Goal: Task Accomplishment & Management: Manage account settings

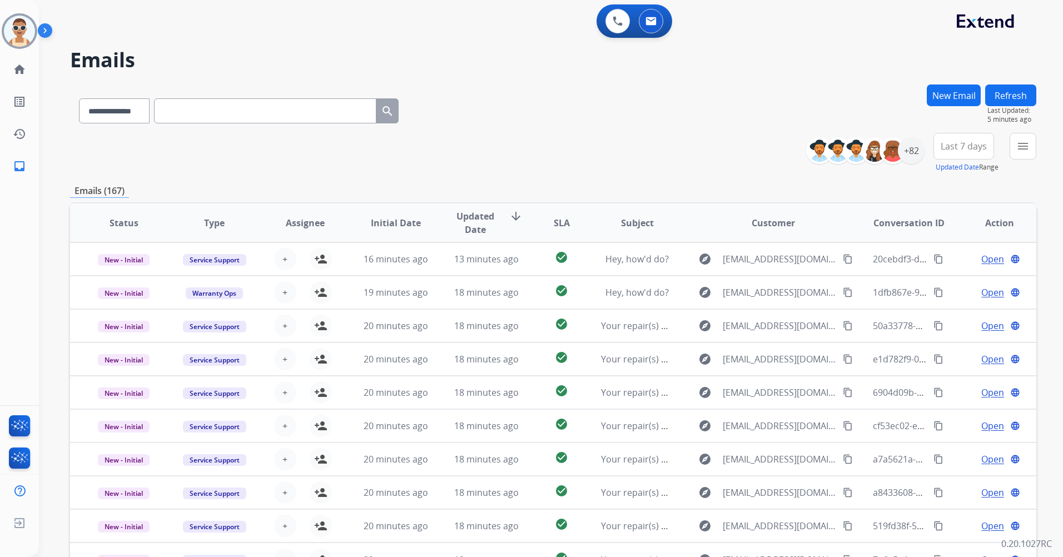
select select "**********"
click at [188, 103] on input "text" at bounding box center [265, 110] width 222 height 25
paste input "**********"
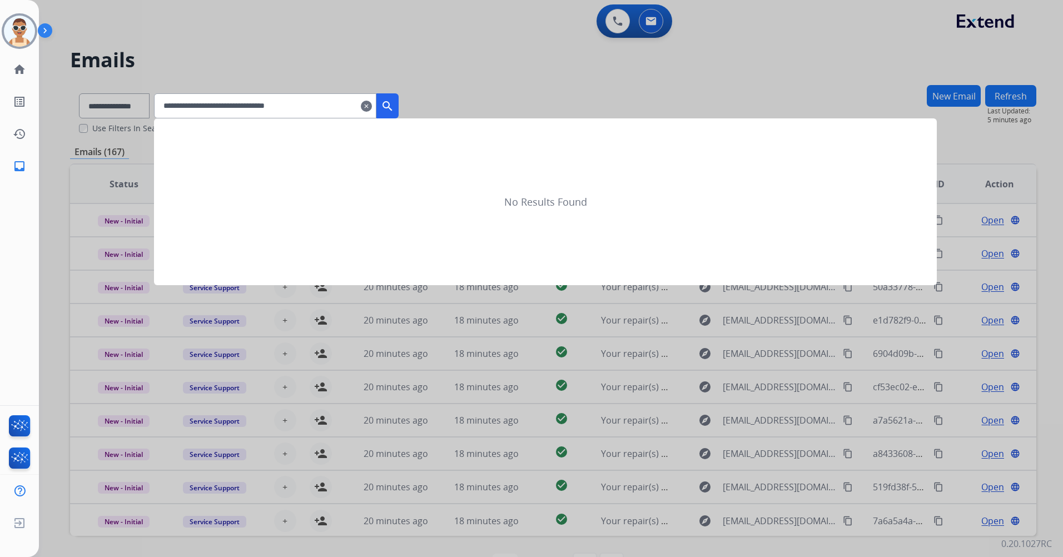
type input "**********"
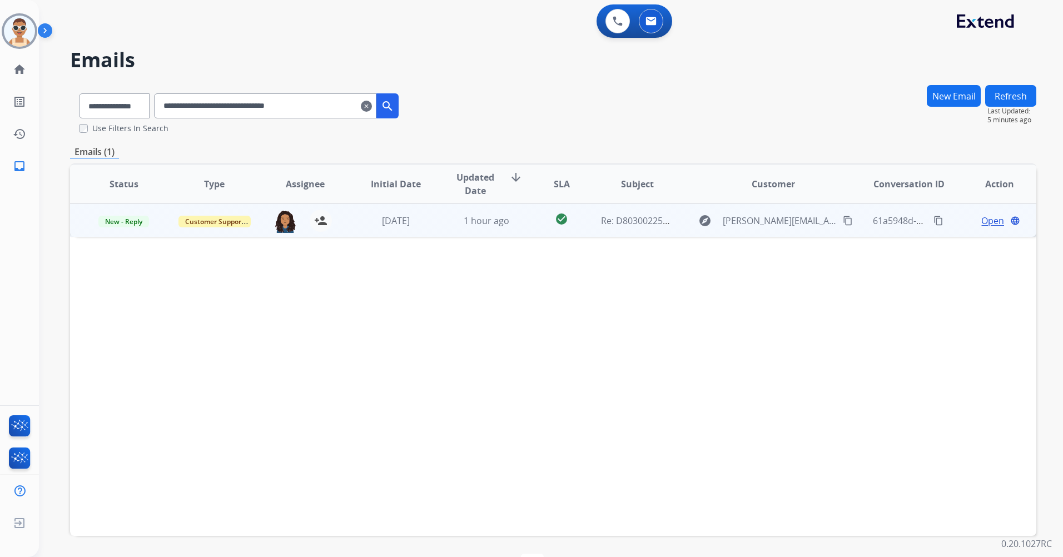
click at [986, 222] on span "Open" at bounding box center [992, 220] width 23 height 13
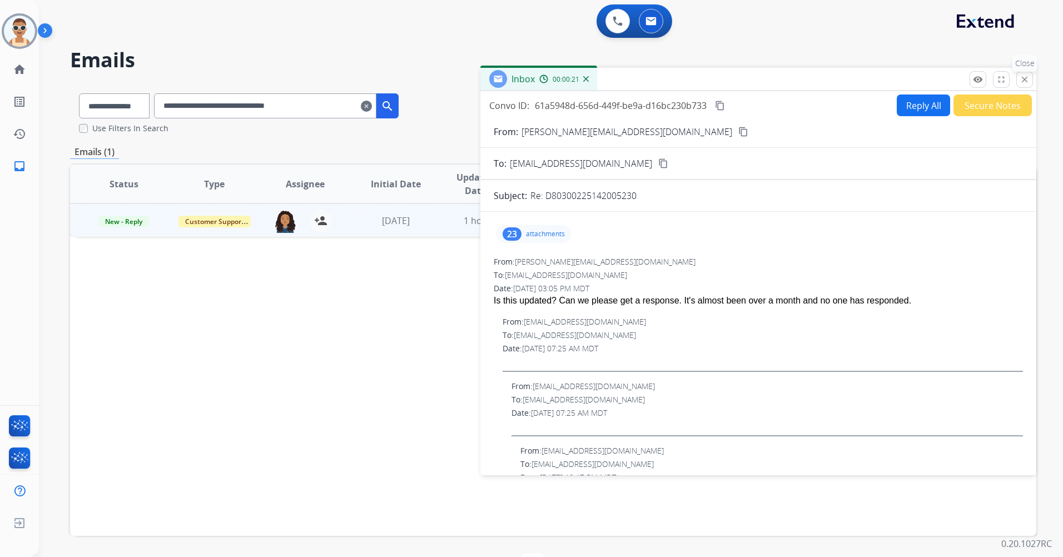
click at [1019, 82] on button "close Close" at bounding box center [1024, 79] width 17 height 17
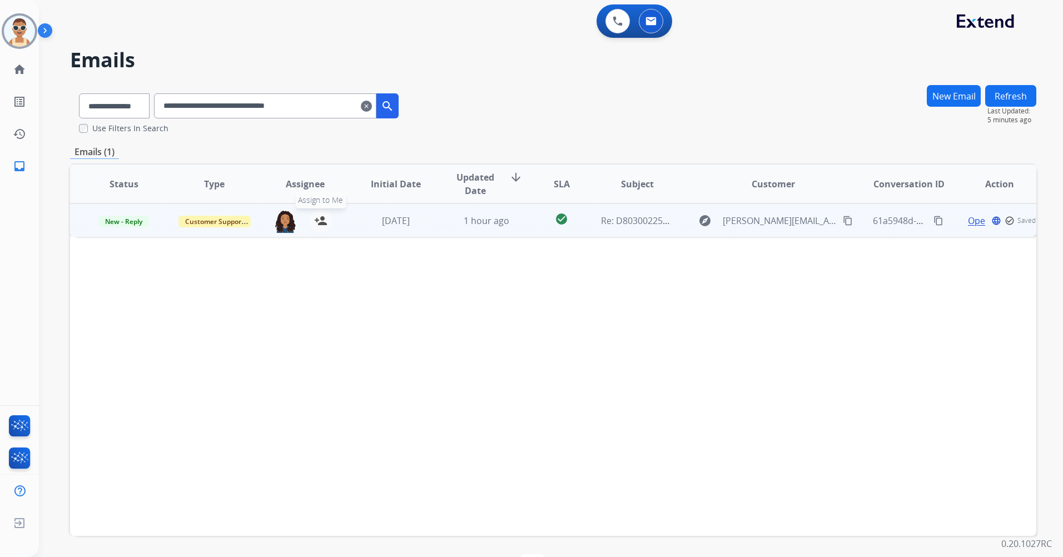
click at [319, 222] on mat-icon "person_add" at bounding box center [320, 220] width 13 height 13
click at [319, 222] on mat-icon "person_remove" at bounding box center [320, 220] width 13 height 13
click at [137, 221] on span "New - Reply" at bounding box center [123, 222] width 51 height 12
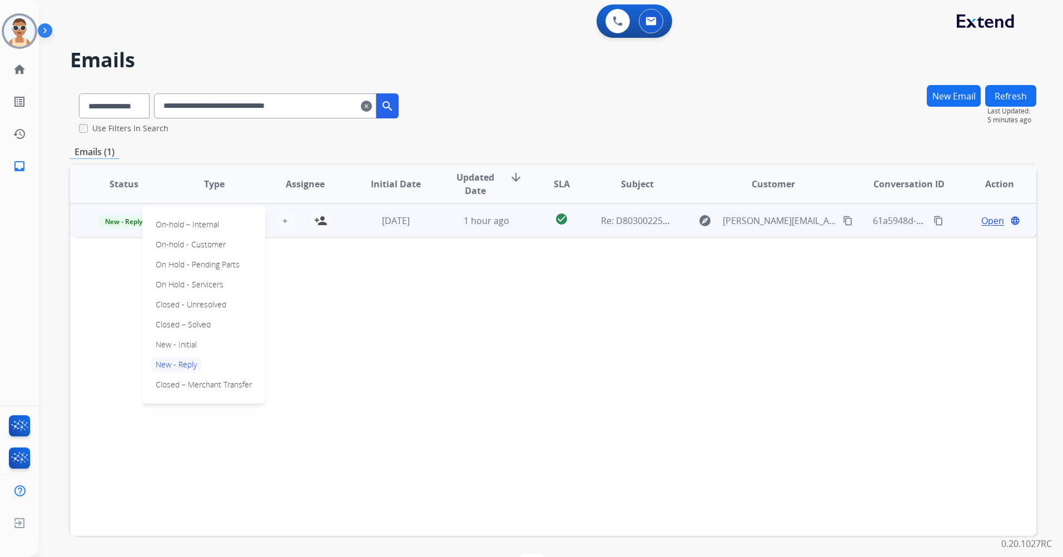
click at [415, 275] on div "Status Type Assignee Initial Date Updated Date arrow_downward SLA Subject Custo…" at bounding box center [553, 349] width 966 height 372
click at [207, 220] on span "Customer Support" at bounding box center [214, 222] width 72 height 12
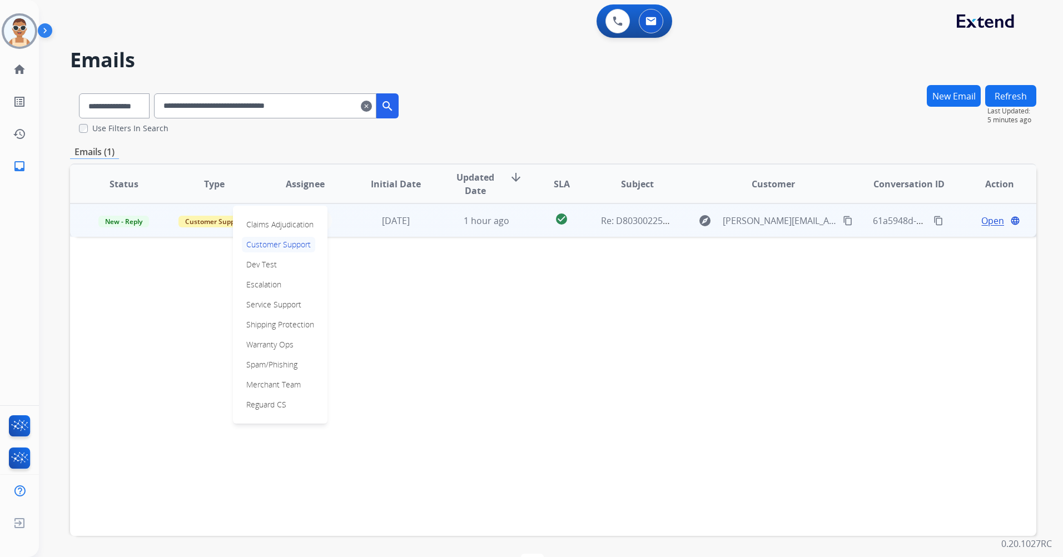
click at [277, 344] on p "Warranty Ops" at bounding box center [270, 345] width 56 height 16
click at [984, 221] on span "Open" at bounding box center [992, 220] width 23 height 13
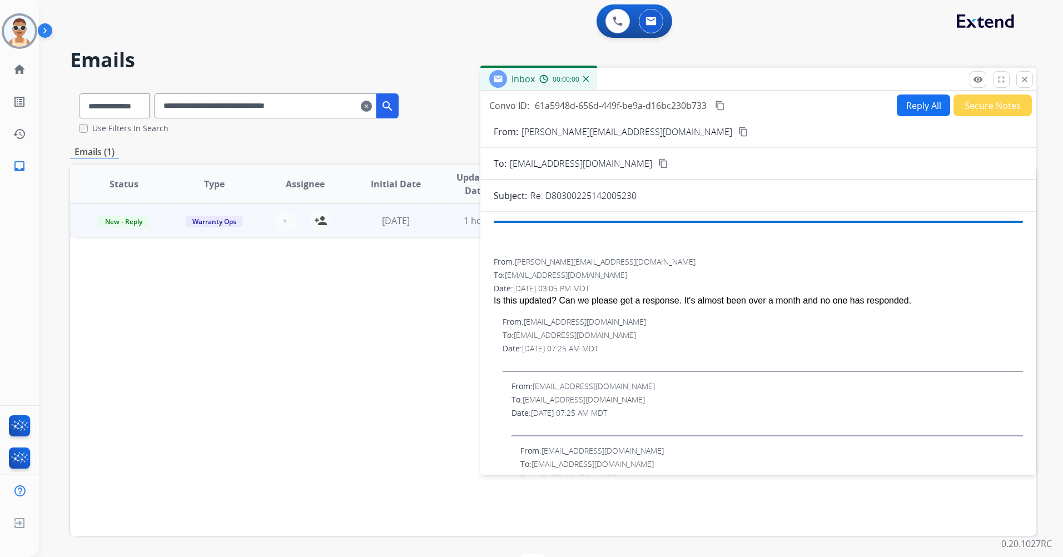
click at [967, 107] on button "Secure Notes" at bounding box center [992, 106] width 78 height 22
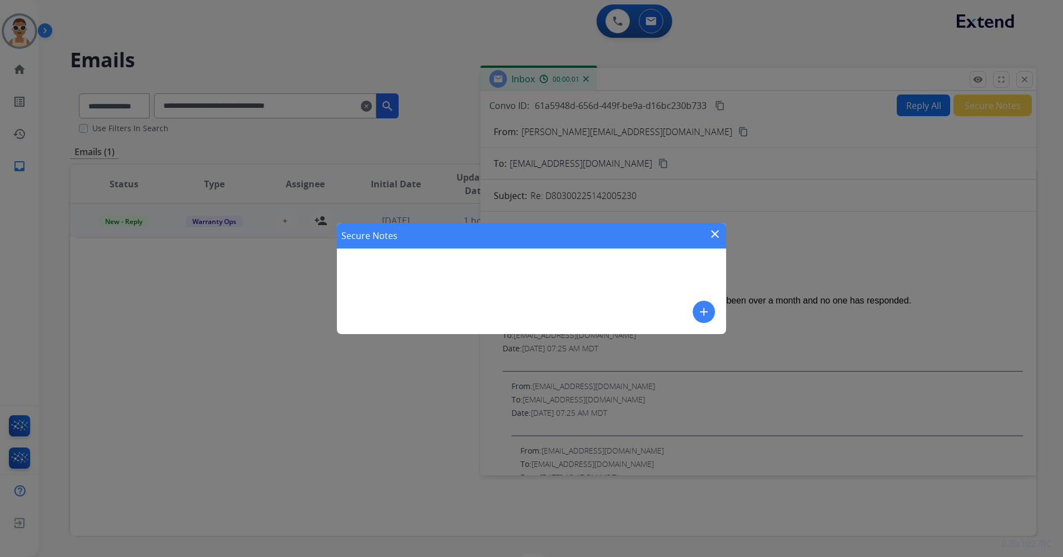
drag, startPoint x: 689, startPoint y: 314, endPoint x: 693, endPoint y: 306, distance: 9.0
click at [689, 313] on div "Secure Notes close add" at bounding box center [531, 278] width 389 height 111
click at [699, 306] on mat-icon "add" at bounding box center [703, 311] width 13 height 13
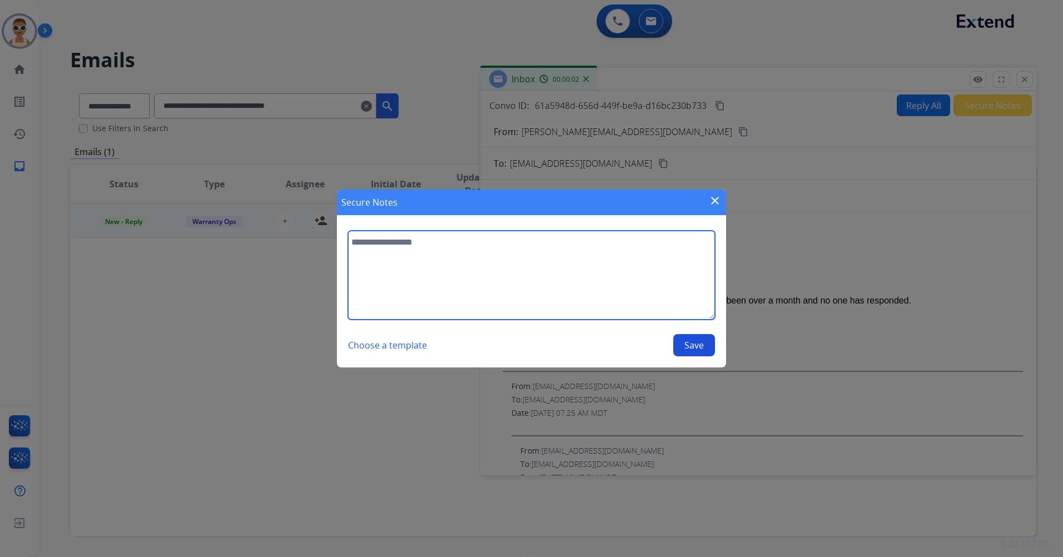
click at [630, 255] on textarea at bounding box center [531, 275] width 367 height 89
type textarea "**********"
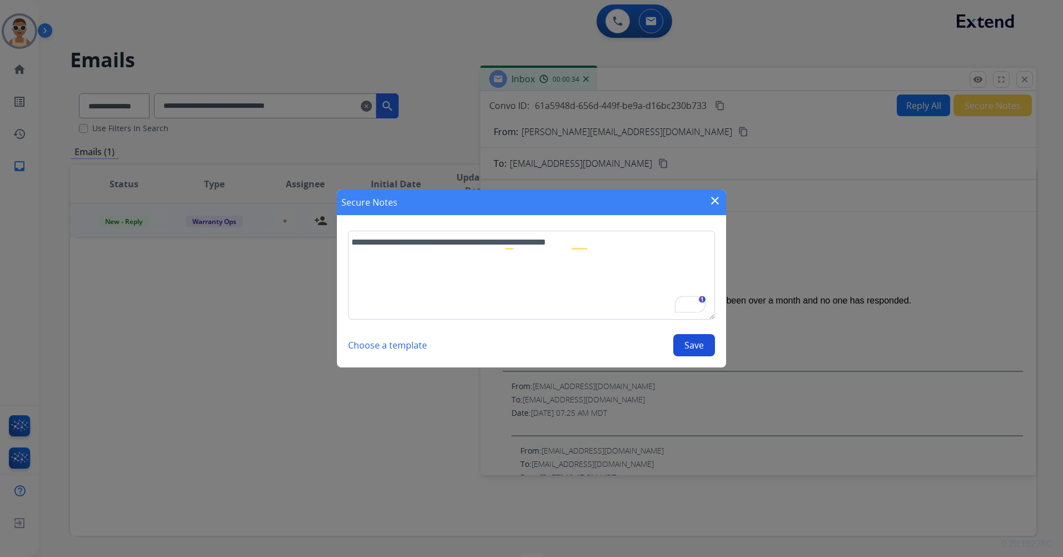
click at [688, 342] on button "Save" at bounding box center [694, 345] width 42 height 22
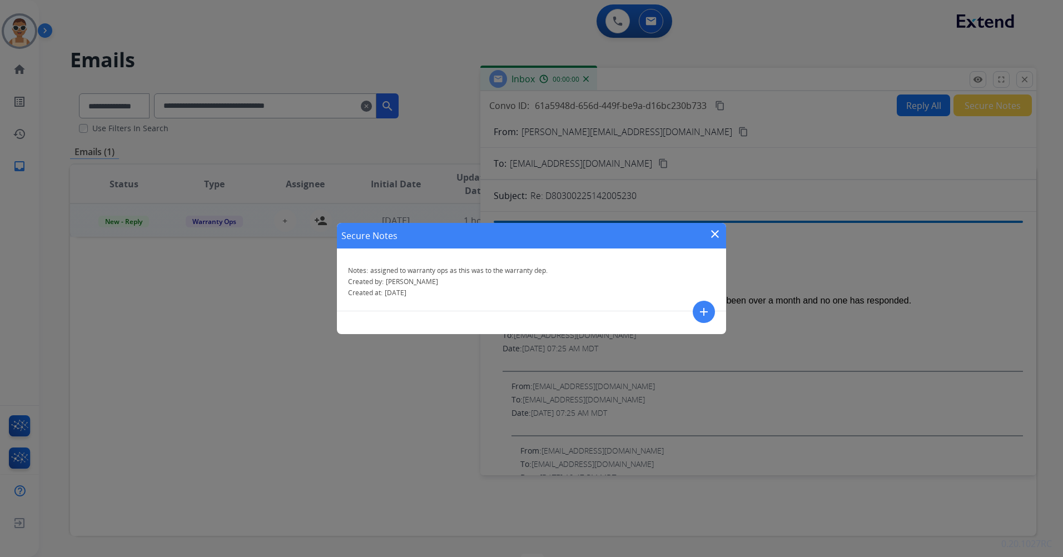
click at [716, 228] on mat-icon "close" at bounding box center [714, 233] width 13 height 13
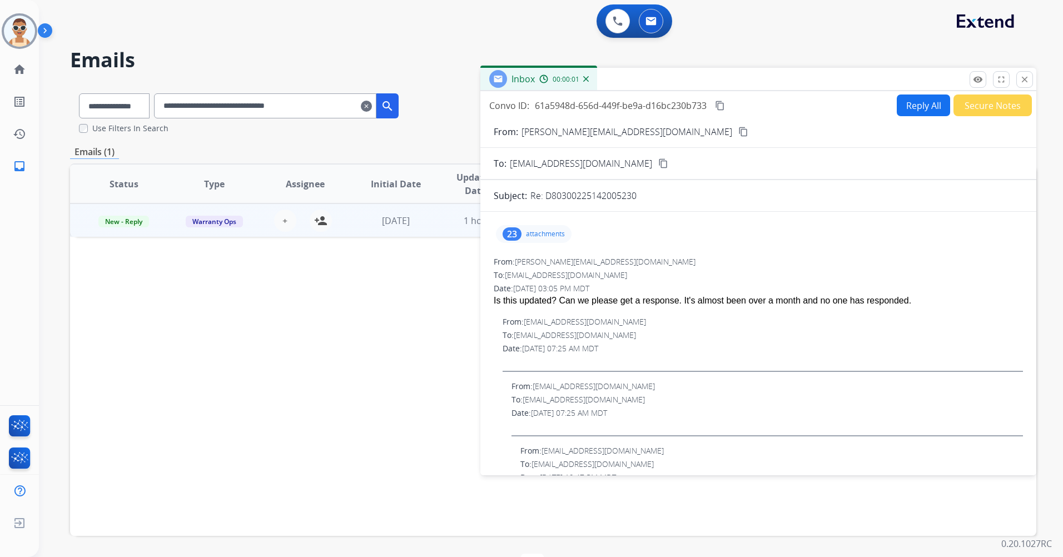
click at [1027, 81] on mat-icon "close" at bounding box center [1024, 79] width 10 height 10
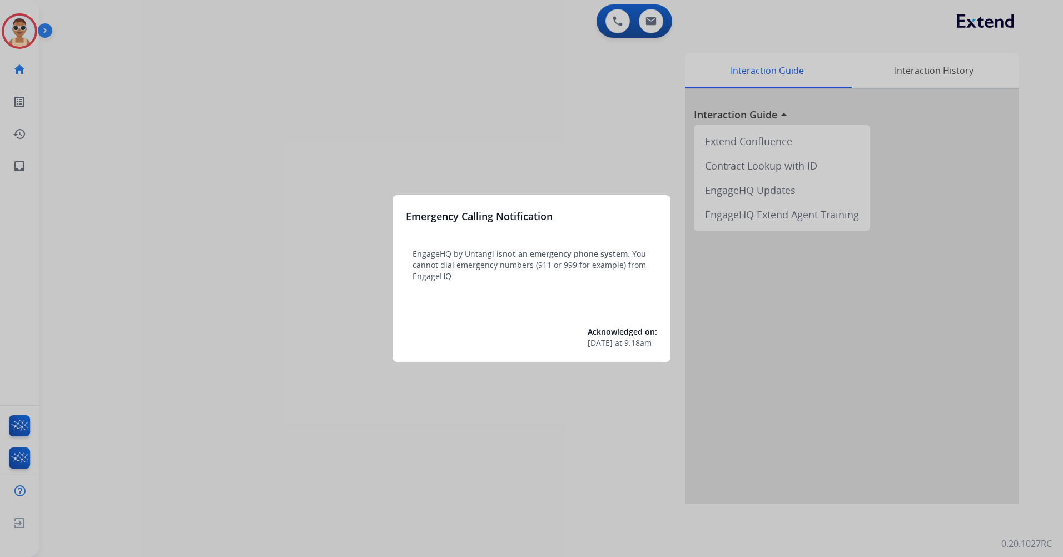
click at [331, 173] on div at bounding box center [531, 278] width 1063 height 557
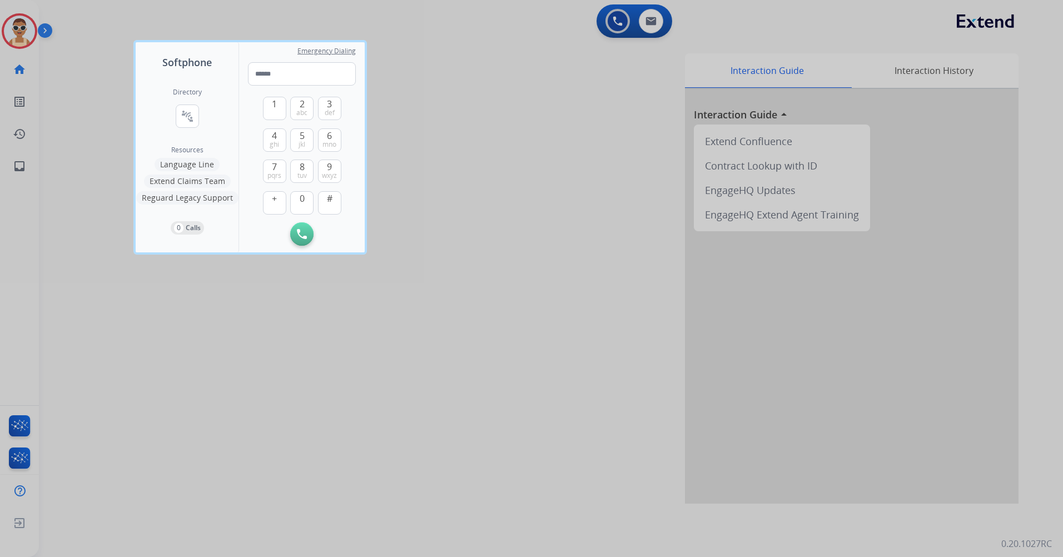
drag, startPoint x: 62, startPoint y: 201, endPoint x: 87, endPoint y: 246, distance: 51.2
click at [77, 206] on div at bounding box center [531, 278] width 1063 height 557
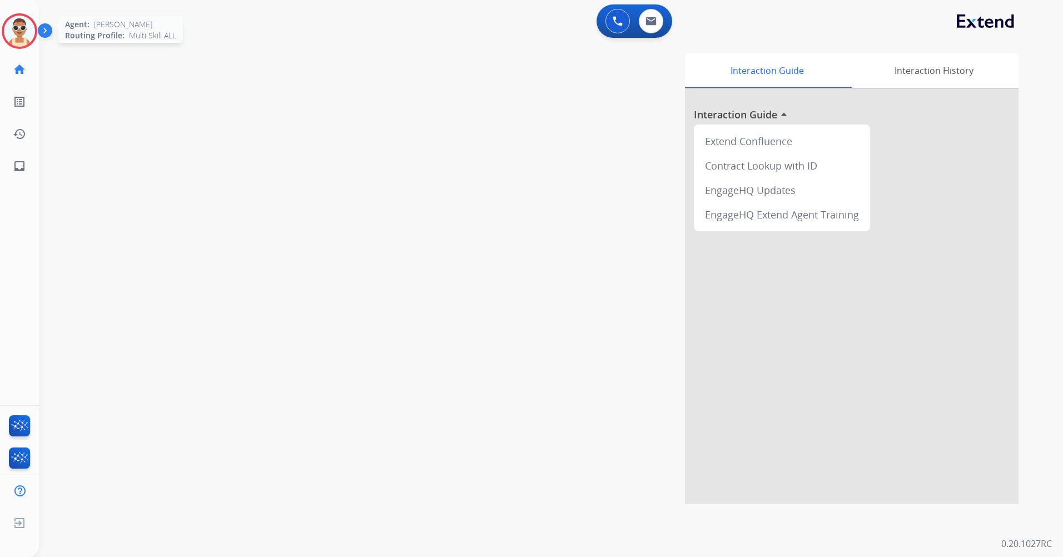
click at [22, 32] on img at bounding box center [19, 31] width 31 height 31
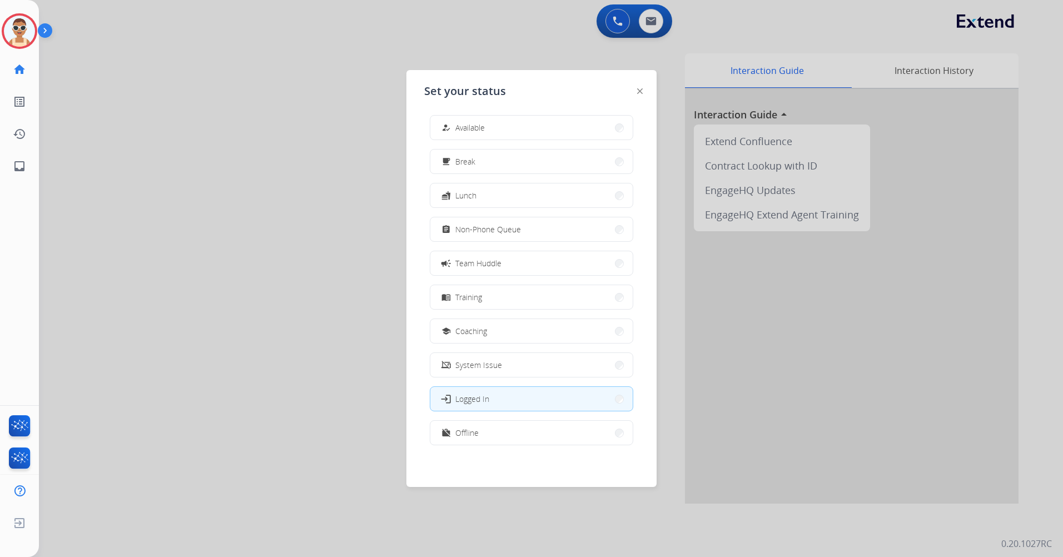
scroll to position [3, 0]
click at [506, 419] on div "how_to_reg Available free_breakfast Break fastfood Lunch assignment Non-Phone Q…" at bounding box center [531, 284] width 215 height 350
drag, startPoint x: 538, startPoint y: 436, endPoint x: 552, endPoint y: 419, distance: 22.1
click at [538, 435] on button "work_off Offline" at bounding box center [531, 432] width 202 height 24
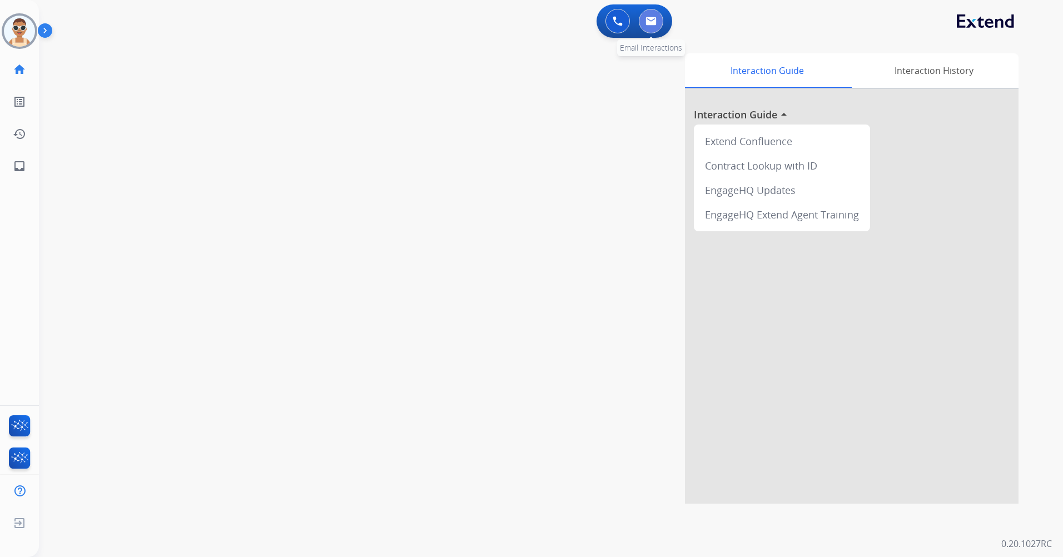
click at [644, 28] on button at bounding box center [651, 21] width 24 height 24
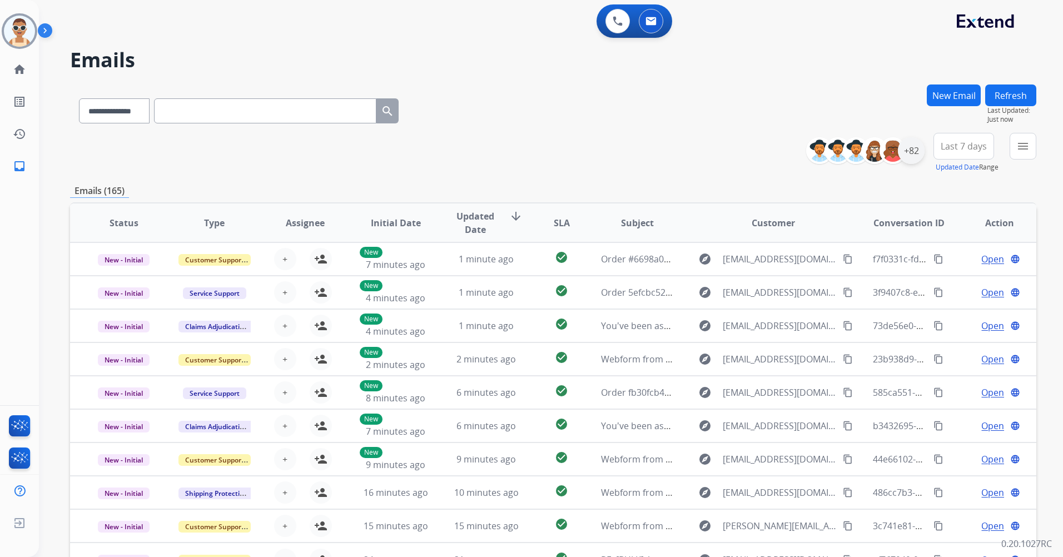
click at [910, 162] on div "+82" at bounding box center [911, 150] width 27 height 27
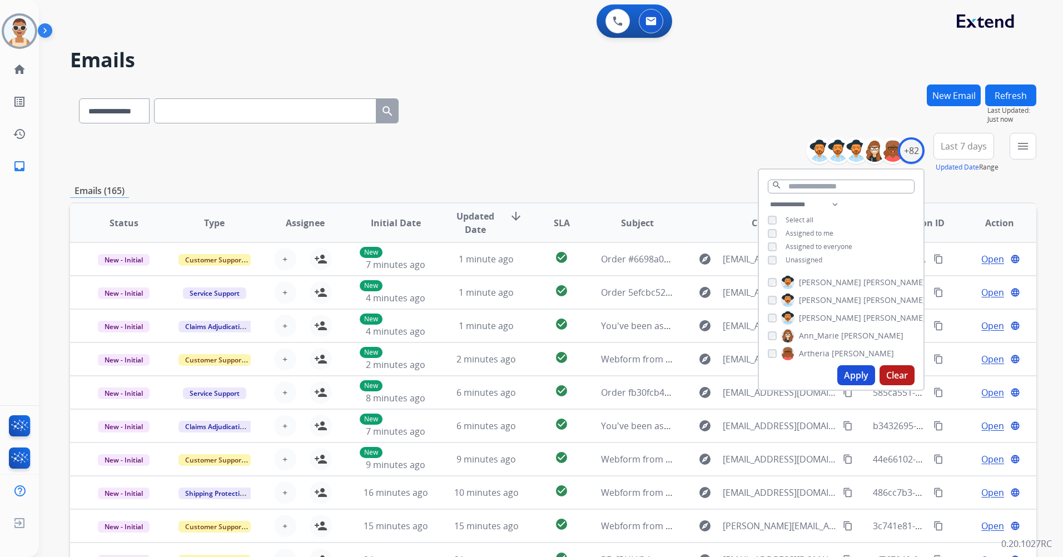
click at [820, 227] on div "**********" at bounding box center [841, 233] width 165 height 71
click at [814, 232] on span "Assigned to me" at bounding box center [809, 232] width 48 height 9
click at [857, 372] on button "Apply" at bounding box center [856, 375] width 38 height 20
click at [944, 144] on span "Last 7 days" at bounding box center [964, 146] width 46 height 4
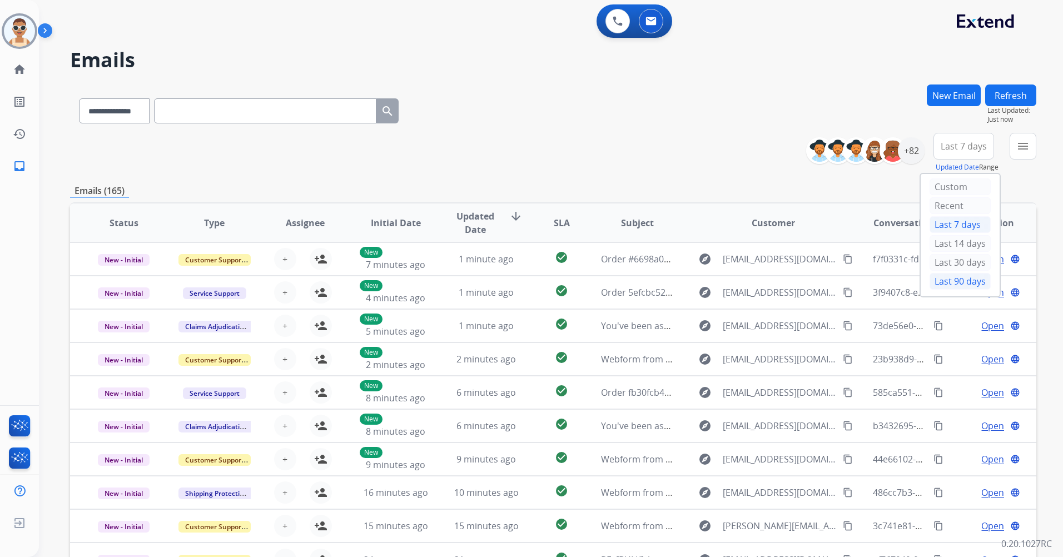
click at [929, 286] on div "Last 90 days" at bounding box center [959, 281] width 61 height 17
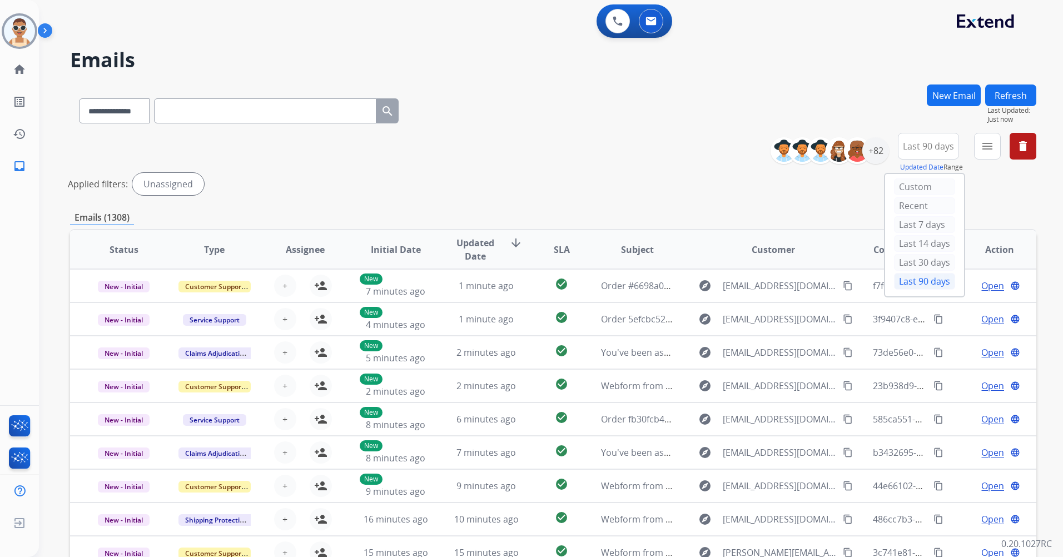
click at [981, 143] on mat-icon "menu" at bounding box center [987, 146] width 13 height 13
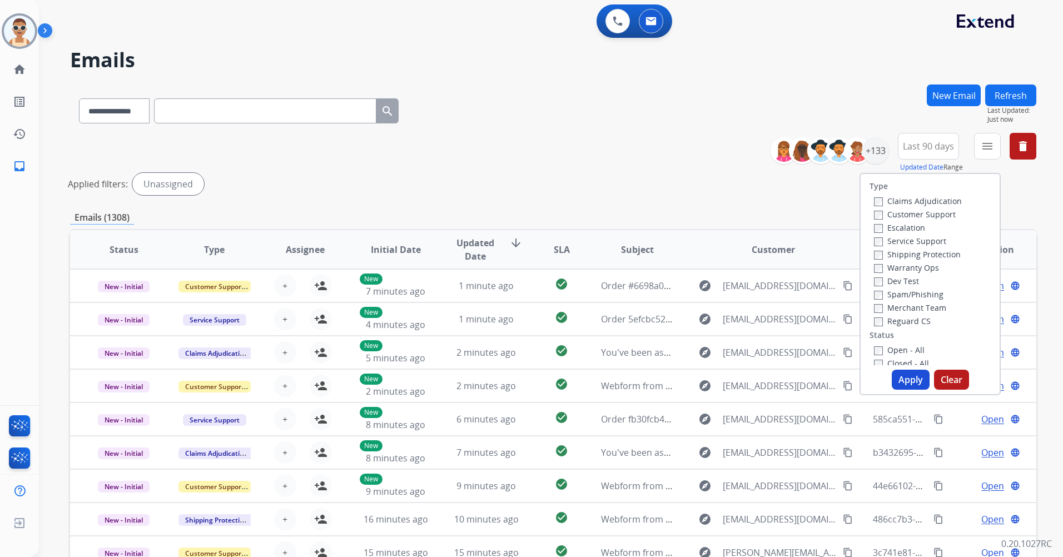
click at [942, 216] on label "Customer Support" at bounding box center [915, 214] width 82 height 11
click at [927, 254] on label "Shipping Protection" at bounding box center [917, 254] width 87 height 11
click at [913, 320] on label "Reguard CS" at bounding box center [902, 321] width 57 height 11
click at [874, 316] on label "Reguard CS" at bounding box center [902, 321] width 57 height 11
drag, startPoint x: 908, startPoint y: 380, endPoint x: 654, endPoint y: 383, distance: 254.6
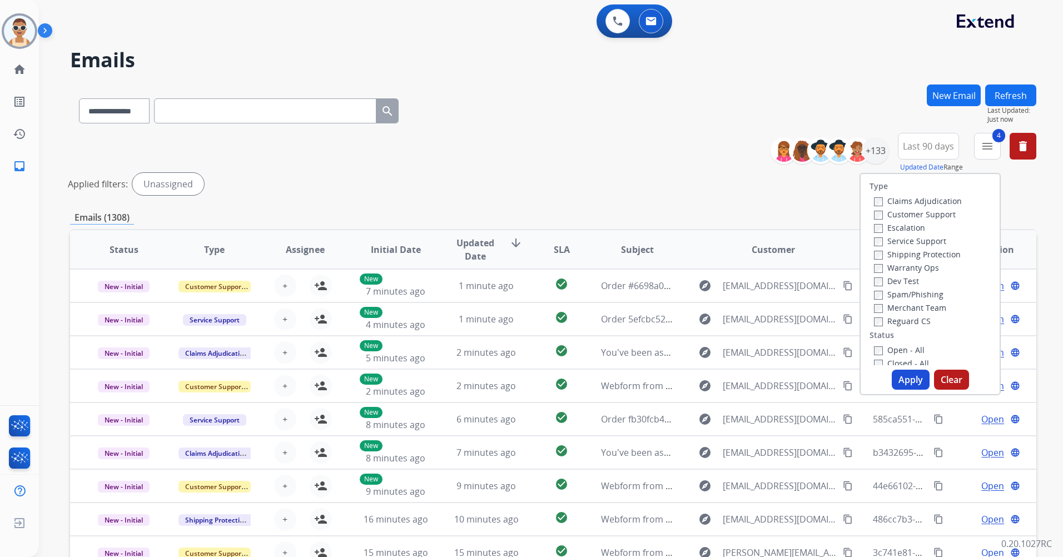
click at [909, 380] on button "Apply" at bounding box center [911, 380] width 38 height 20
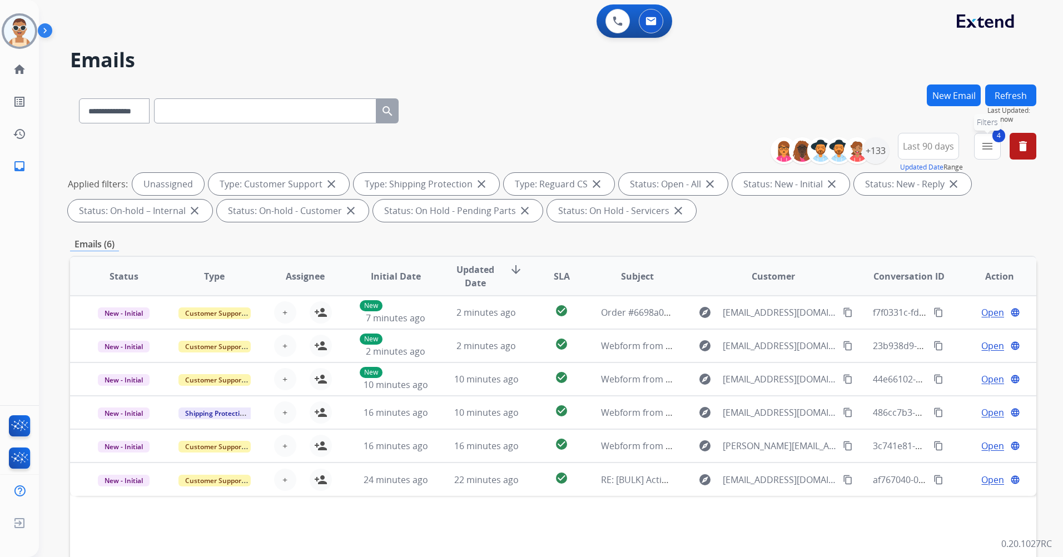
drag, startPoint x: 978, startPoint y: 145, endPoint x: 983, endPoint y: 178, distance: 33.7
click at [978, 145] on button "4 menu Filters" at bounding box center [987, 146] width 27 height 27
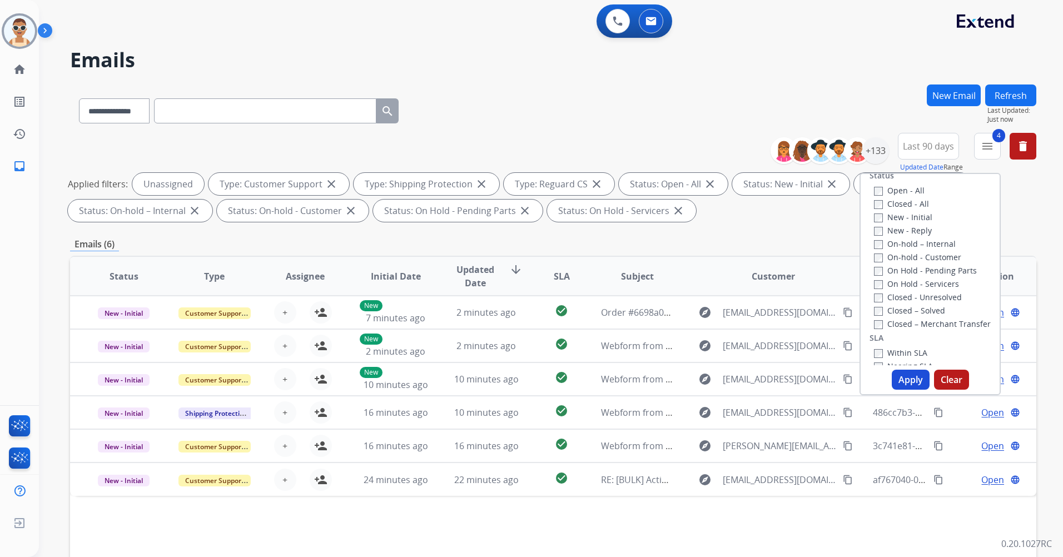
scroll to position [222, 0]
click at [906, 316] on label "Past SLA" at bounding box center [896, 316] width 44 height 11
click at [897, 331] on label "Critical" at bounding box center [893, 330] width 39 height 11
click at [901, 379] on button "Apply" at bounding box center [911, 380] width 38 height 20
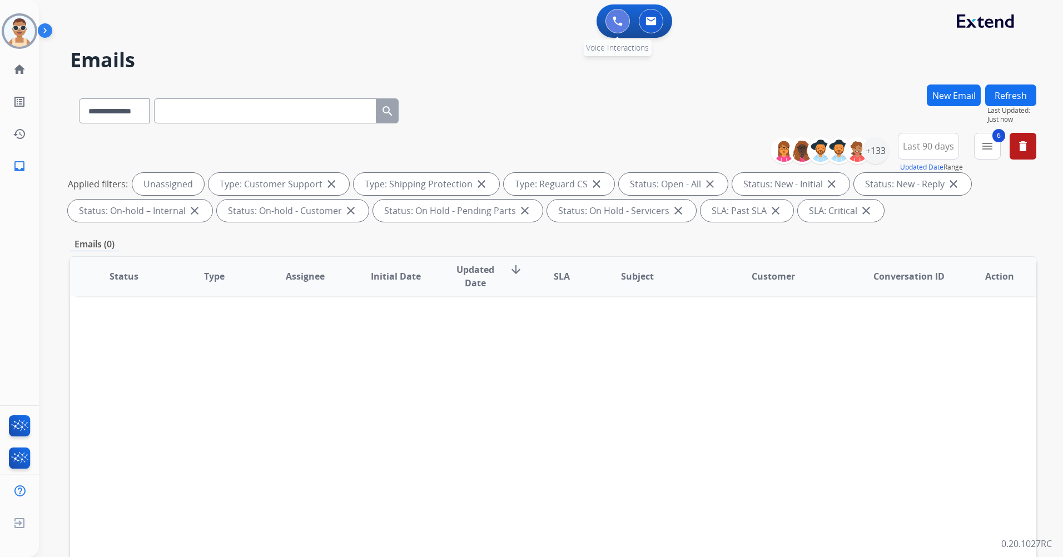
click at [621, 18] on img at bounding box center [618, 21] width 10 height 10
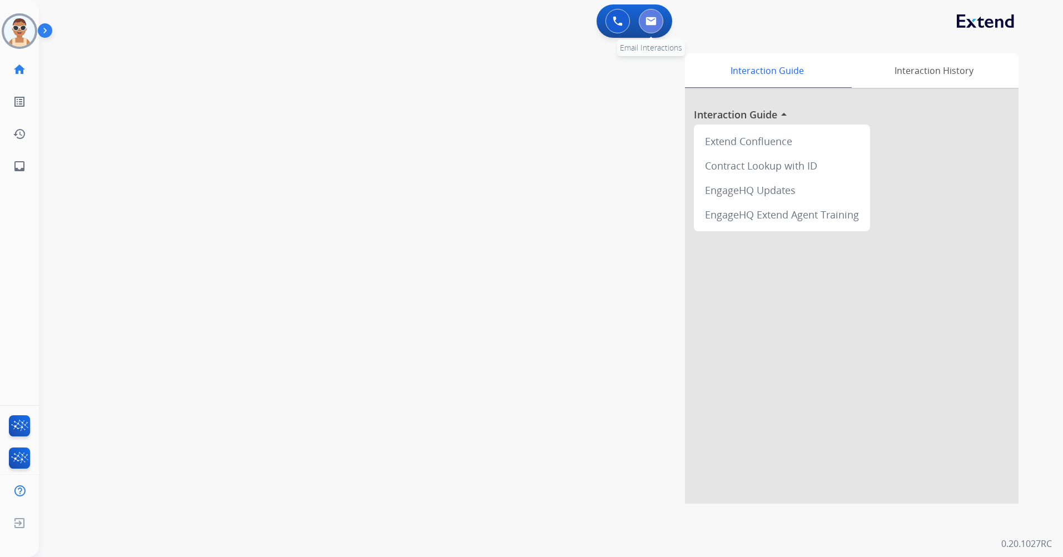
click at [641, 18] on button at bounding box center [651, 21] width 24 height 24
select select "**********"
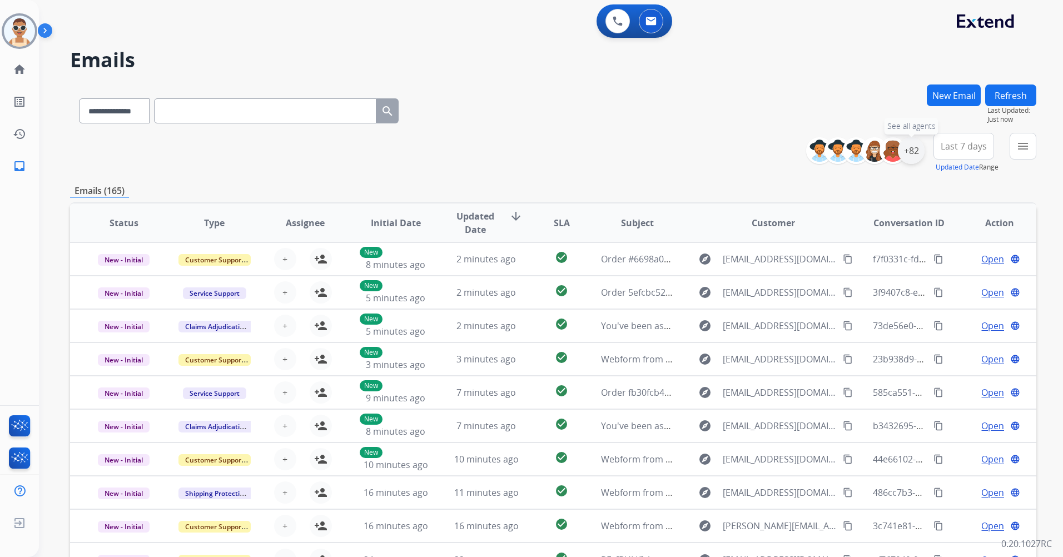
click at [907, 160] on div "+82" at bounding box center [911, 150] width 27 height 27
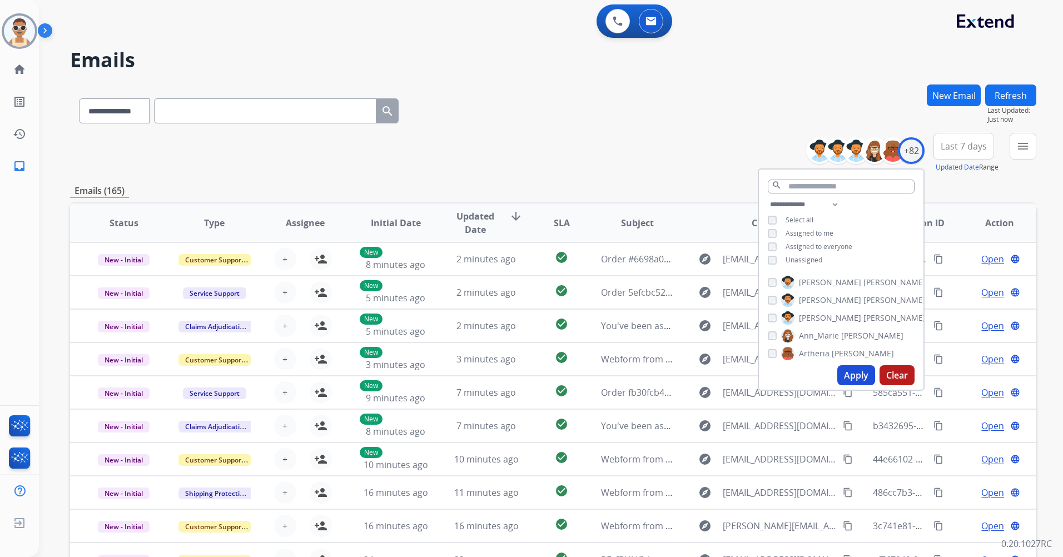
click at [814, 231] on span "Assigned to me" at bounding box center [809, 232] width 48 height 9
click at [810, 260] on span "Unassigned" at bounding box center [803, 259] width 37 height 9
click at [837, 202] on select "**********" at bounding box center [806, 204] width 77 height 13
select select "**********"
click at [768, 198] on select "**********" at bounding box center [806, 204] width 77 height 13
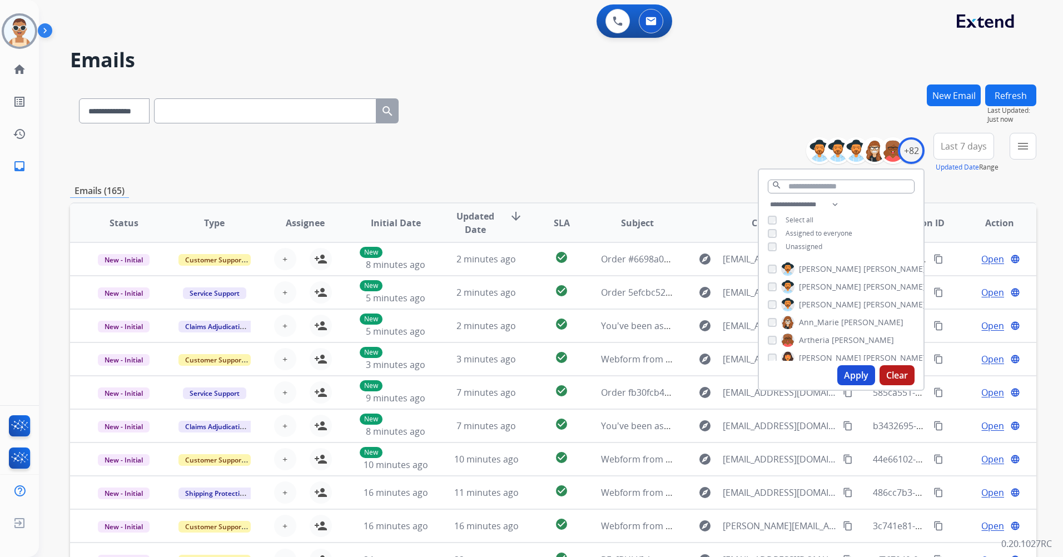
click at [847, 228] on span "Assigned to everyone" at bounding box center [818, 232] width 67 height 9
click at [857, 374] on button "Apply" at bounding box center [856, 375] width 38 height 20
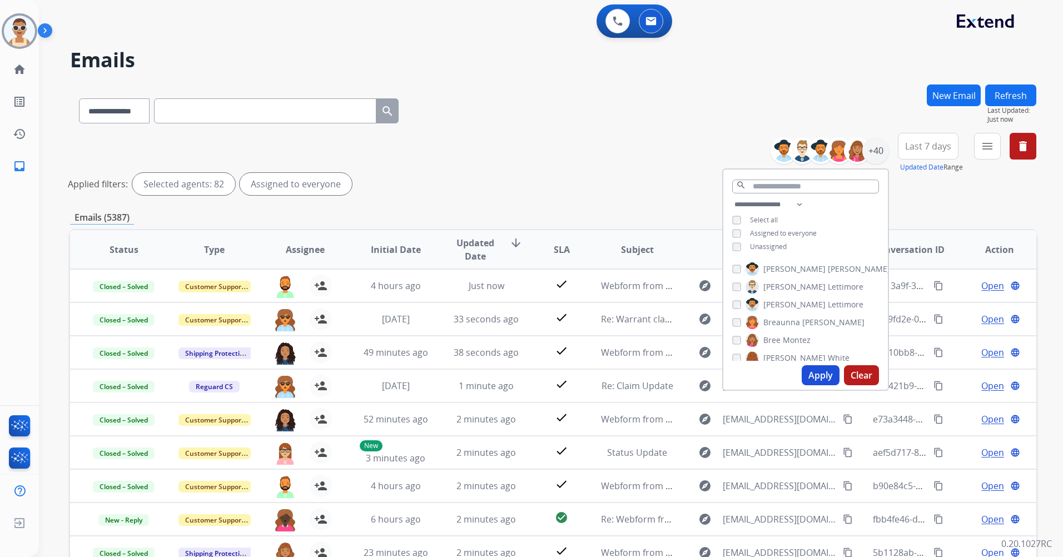
click at [814, 372] on button "Apply" at bounding box center [821, 375] width 38 height 20
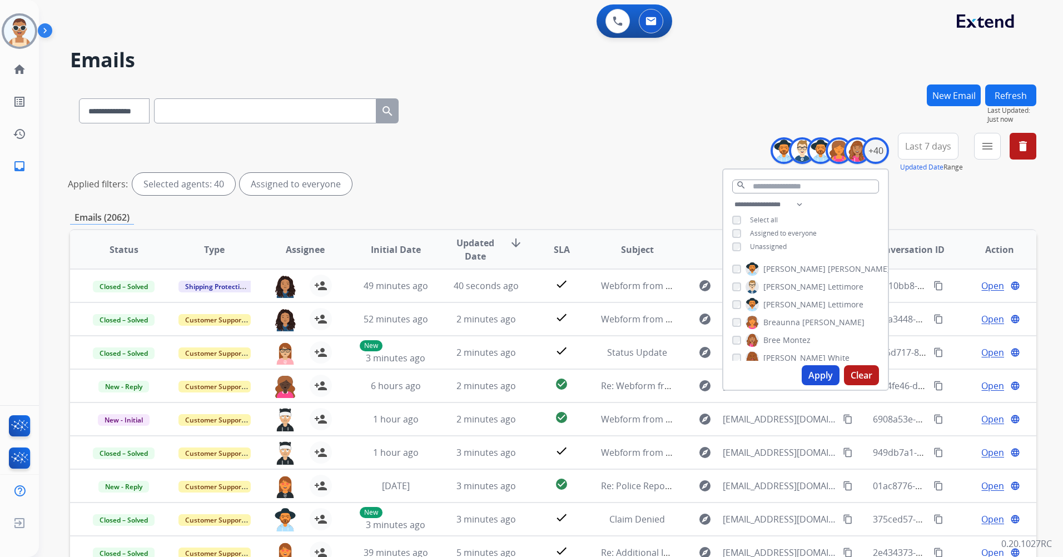
click at [937, 145] on span "Last 7 days" at bounding box center [928, 146] width 46 height 4
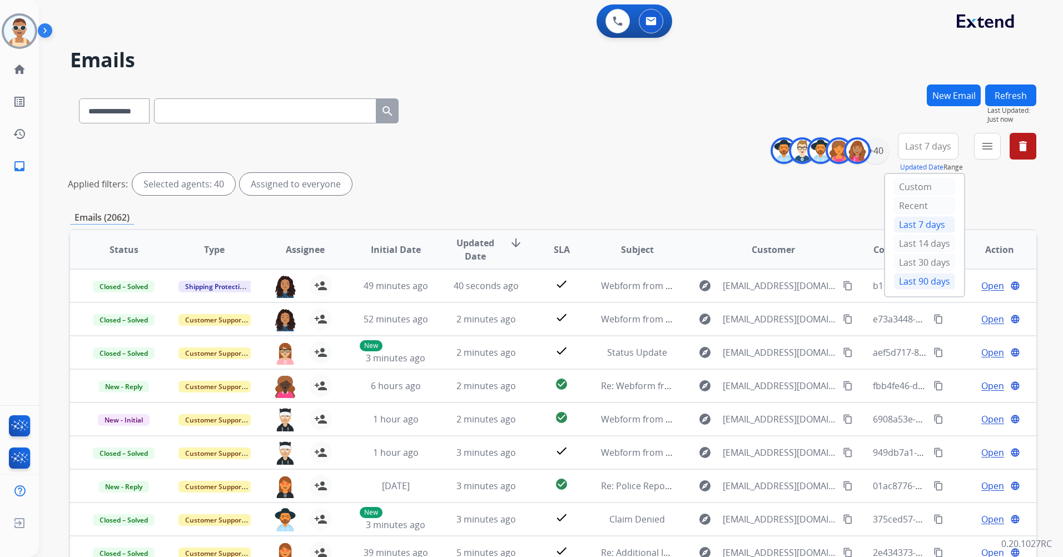
click at [926, 277] on div "Last 90 days" at bounding box center [924, 281] width 61 height 17
click at [987, 145] on mat-icon "menu" at bounding box center [987, 146] width 13 height 13
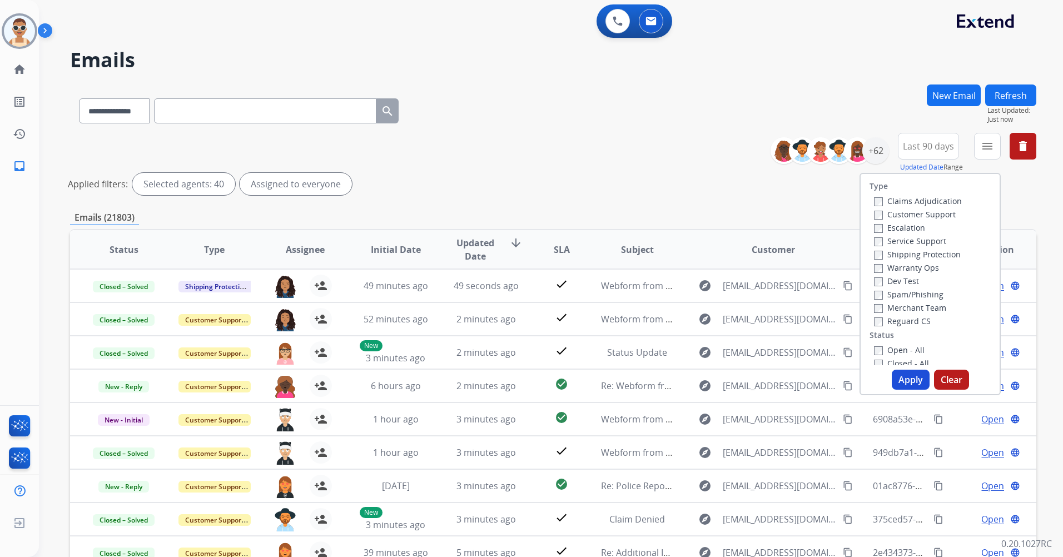
click at [946, 213] on label "Customer Support" at bounding box center [915, 214] width 82 height 11
click at [941, 254] on label "Shipping Protection" at bounding box center [917, 254] width 87 height 11
click at [915, 324] on label "Reguard CS" at bounding box center [902, 321] width 57 height 11
click at [904, 350] on label "Open - All" at bounding box center [899, 350] width 51 height 11
drag, startPoint x: 913, startPoint y: 380, endPoint x: 753, endPoint y: 280, distance: 189.1
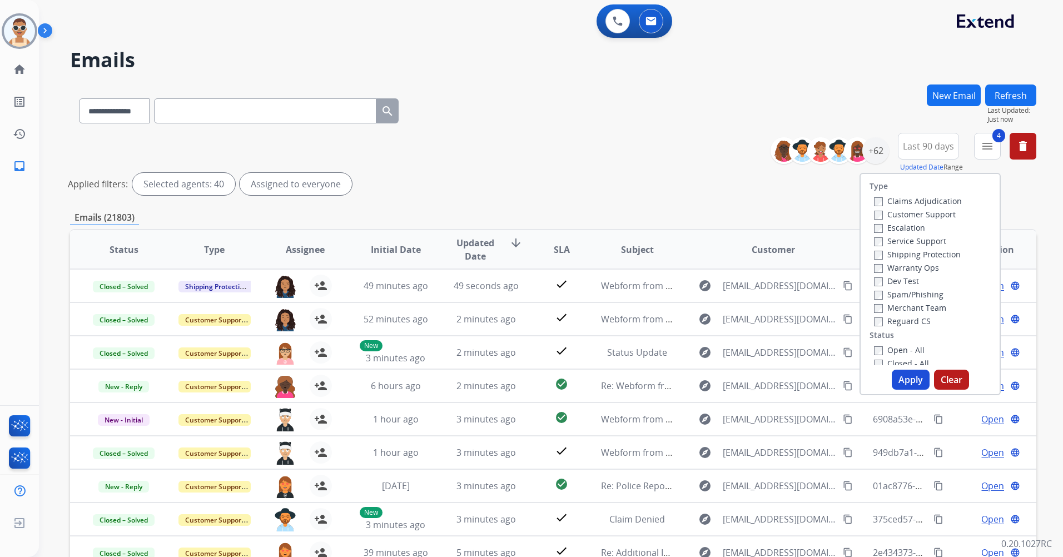
click at [913, 380] on button "Apply" at bounding box center [911, 380] width 38 height 20
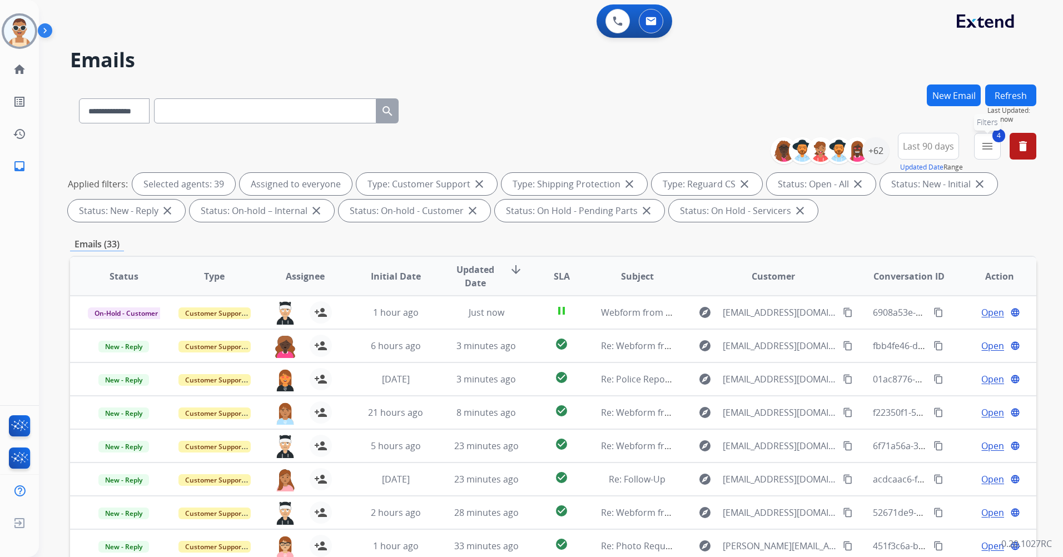
click at [989, 142] on mat-icon "menu" at bounding box center [987, 146] width 13 height 13
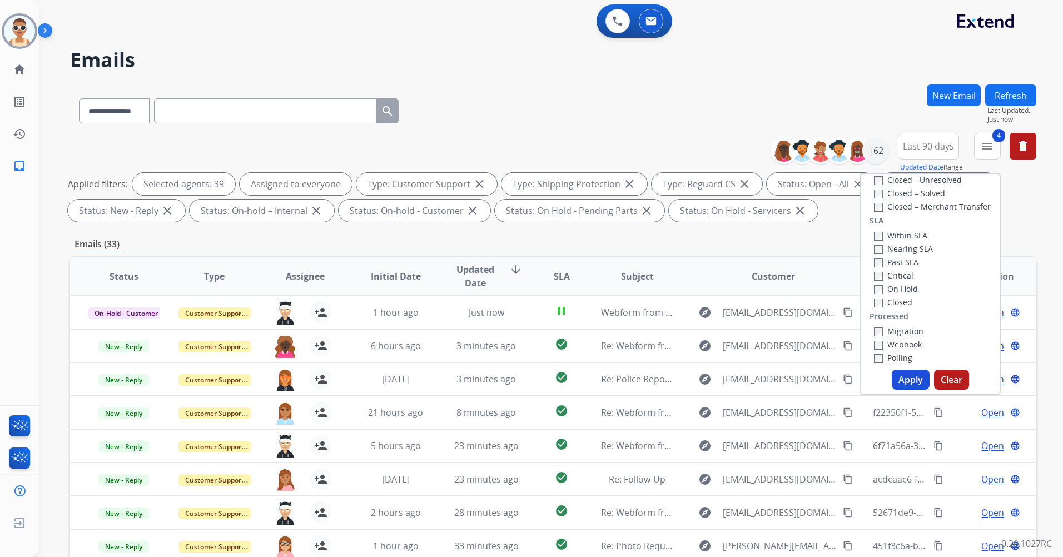
scroll to position [278, 0]
click at [892, 261] on label "Past SLA" at bounding box center [896, 261] width 44 height 11
click at [896, 274] on label "Critical" at bounding box center [893, 274] width 39 height 11
drag, startPoint x: 911, startPoint y: 372, endPoint x: 908, endPoint y: 367, distance: 6.5
click at [911, 373] on button "Apply" at bounding box center [911, 380] width 38 height 20
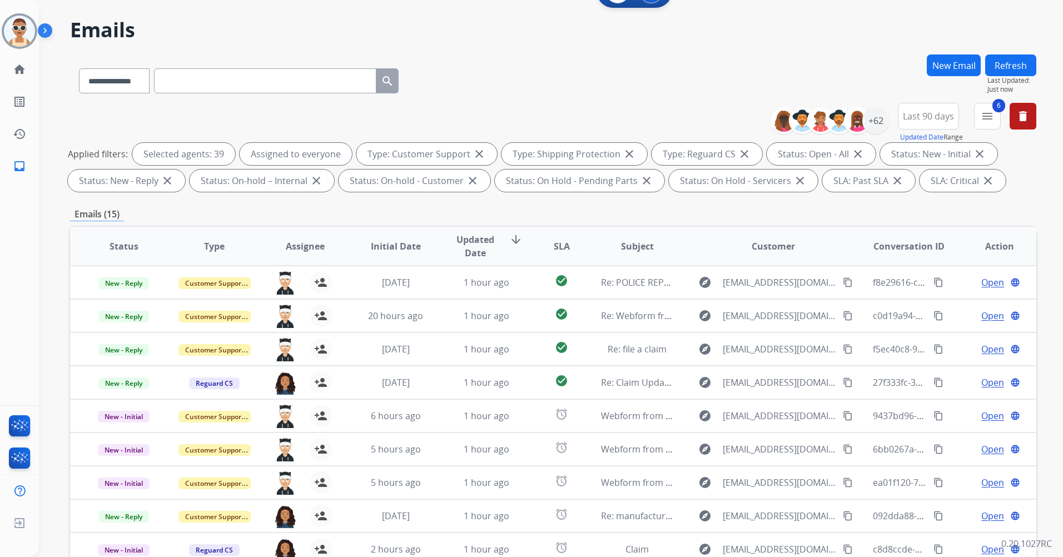
scroll to position [0, 0]
